Goal: Register for event/course

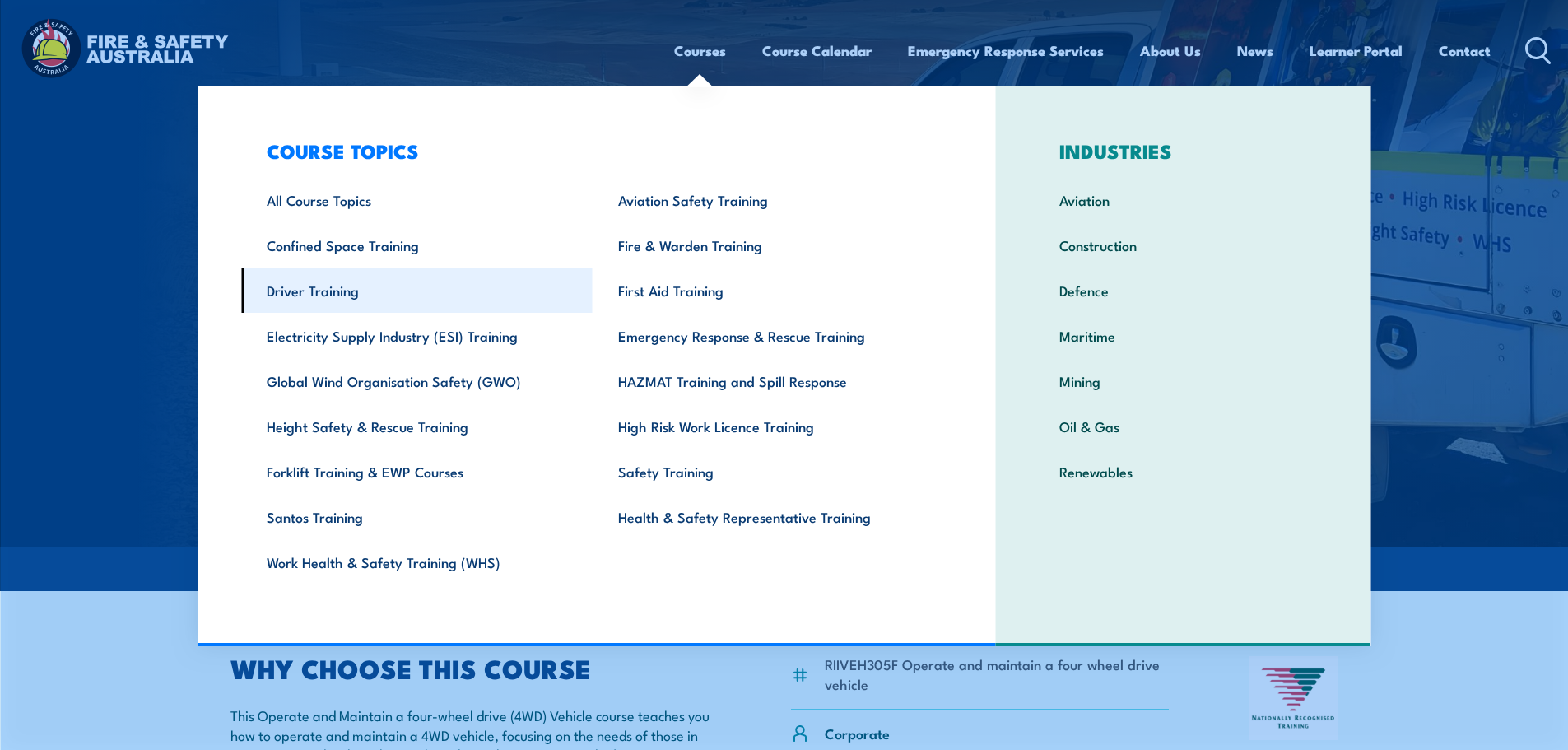
click at [310, 297] on link "Driver Training" at bounding box center [417, 290] width 352 height 45
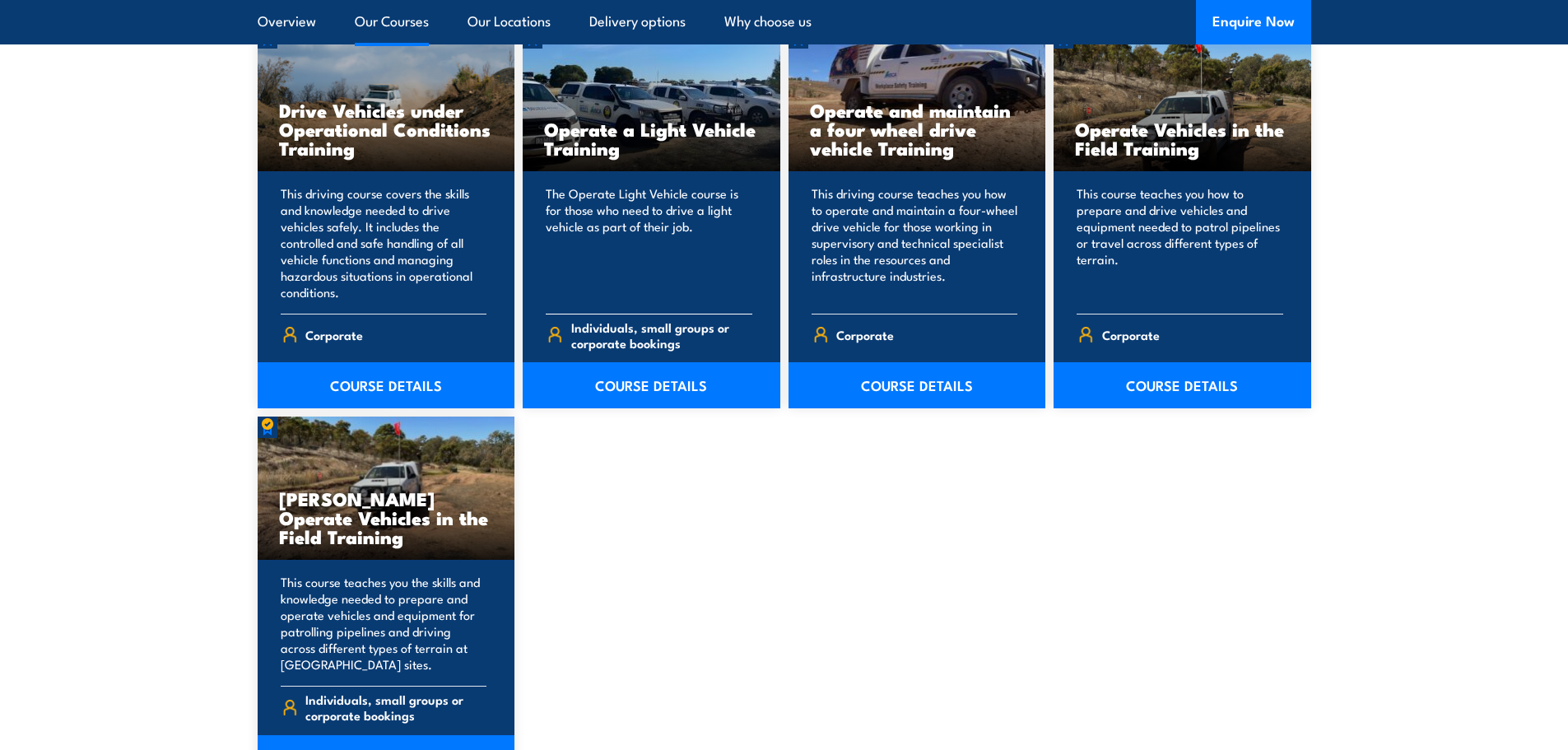
scroll to position [1400, 0]
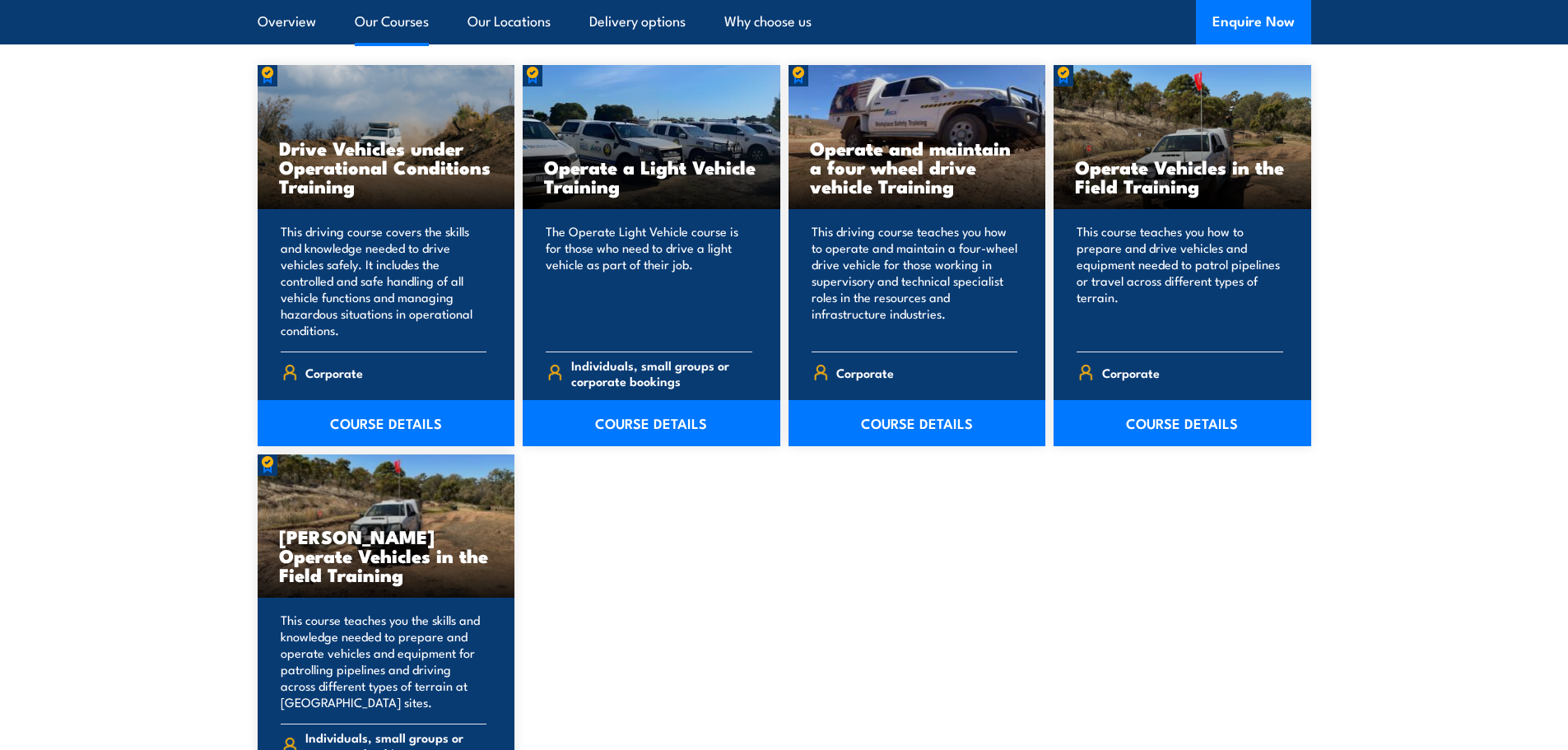
drag, startPoint x: 846, startPoint y: 170, endPoint x: 830, endPoint y: 558, distance: 388.3
click at [830, 558] on div "Drive Vehicles under Operational Conditions Training This driving course covers…" at bounding box center [784, 442] width 1054 height 754
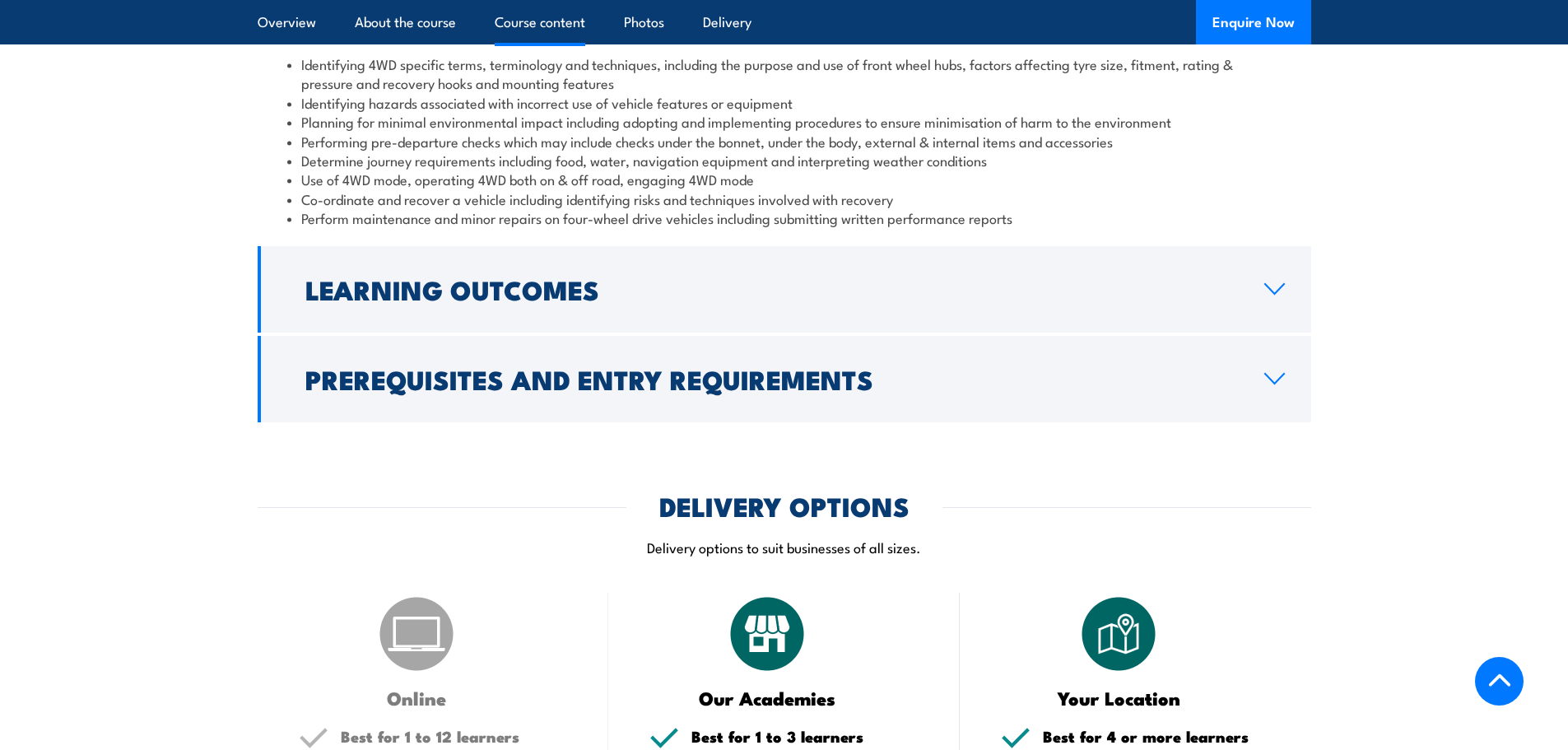
scroll to position [1565, 0]
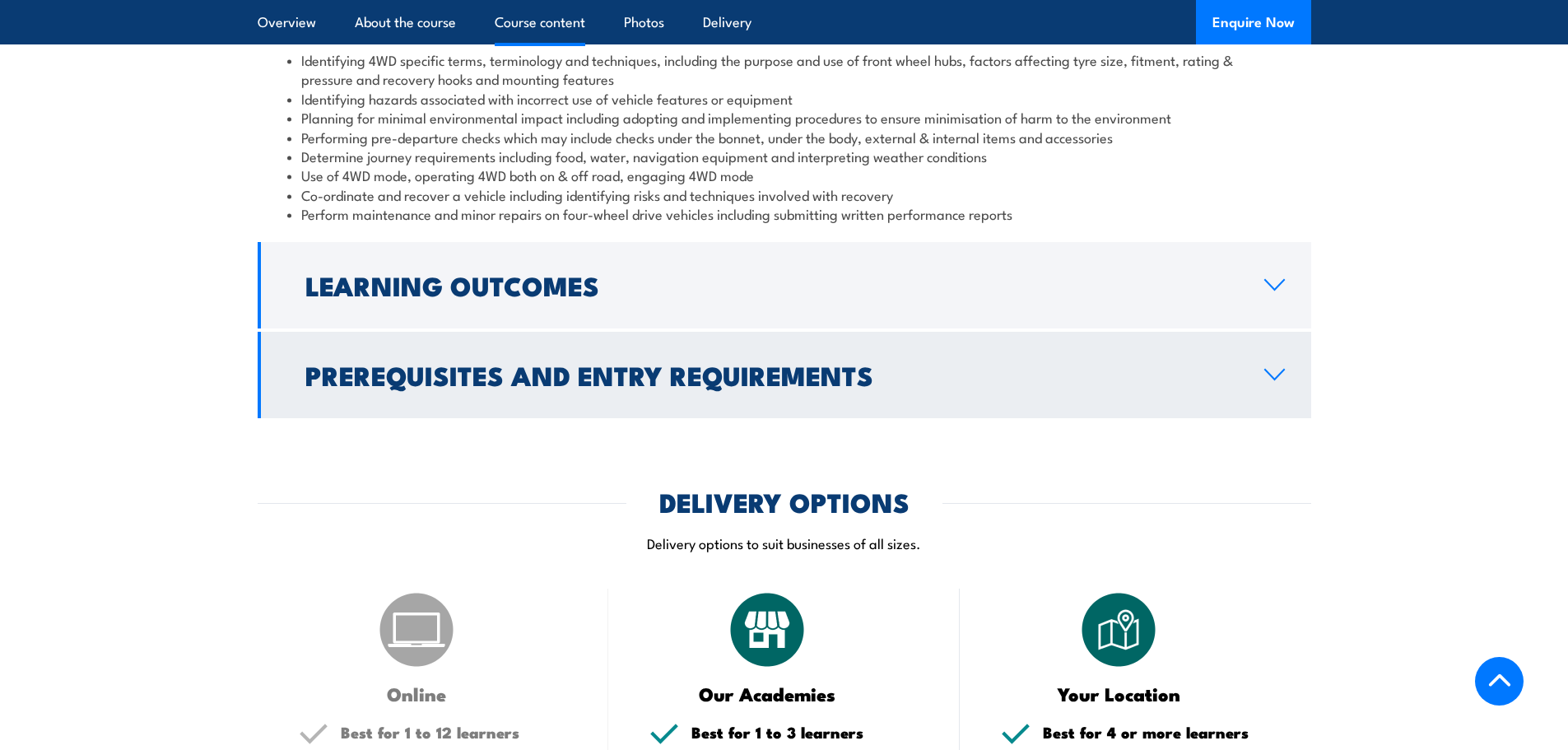
click at [1273, 360] on link "Prerequisites and Entry Requirements" at bounding box center [784, 375] width 1054 height 86
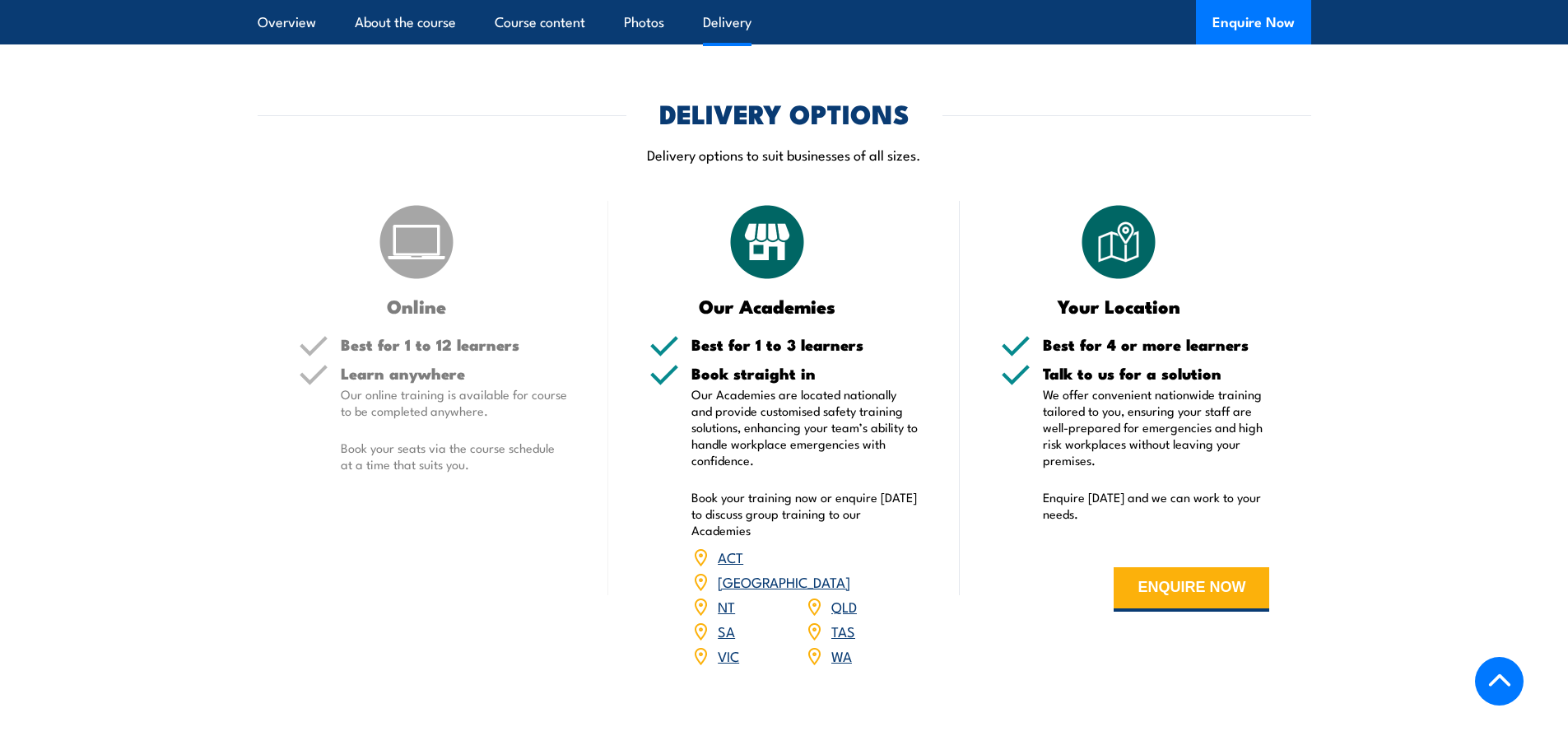
scroll to position [2059, 0]
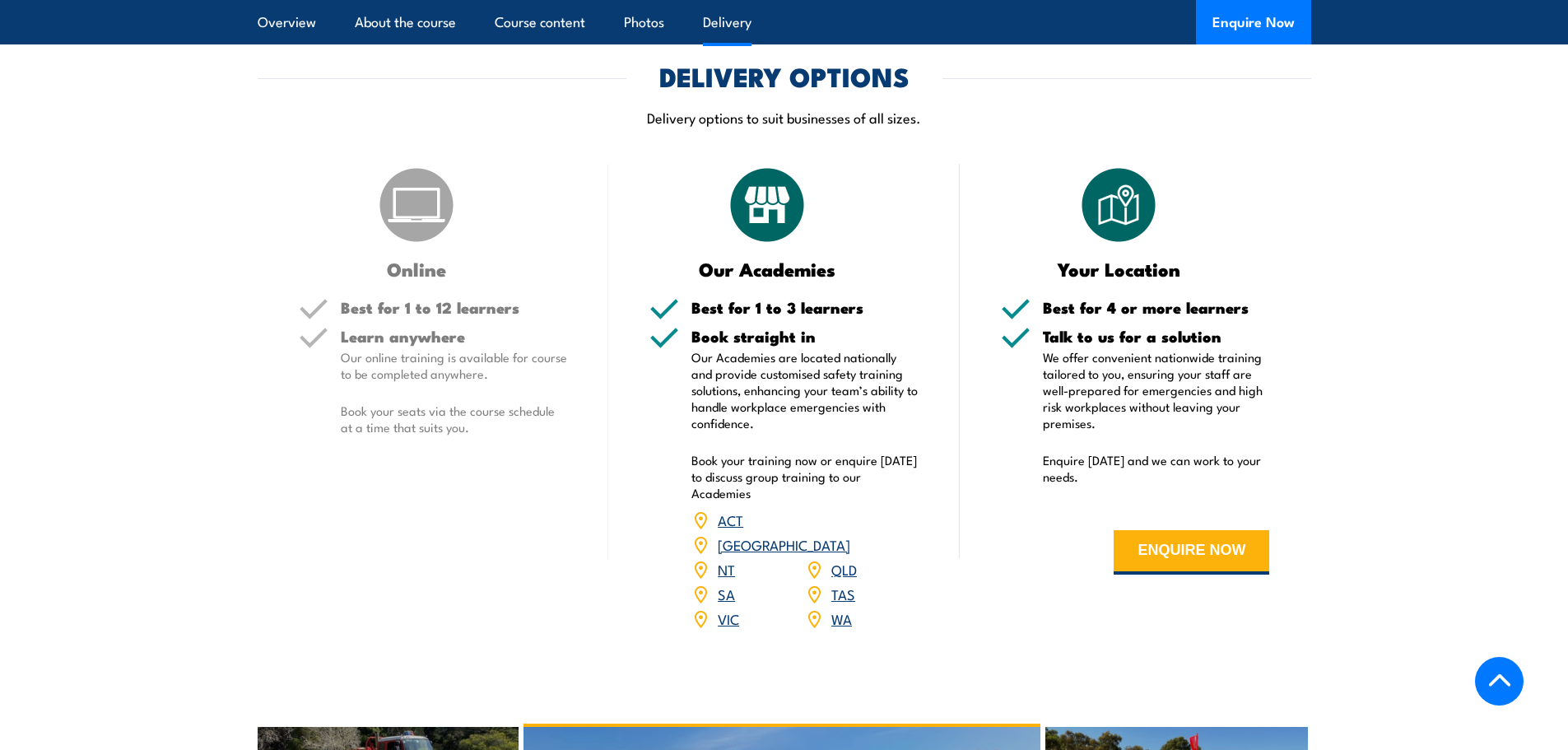
click at [850, 535] on link "[GEOGRAPHIC_DATA]" at bounding box center [784, 544] width 132 height 19
